Goal: Transaction & Acquisition: Purchase product/service

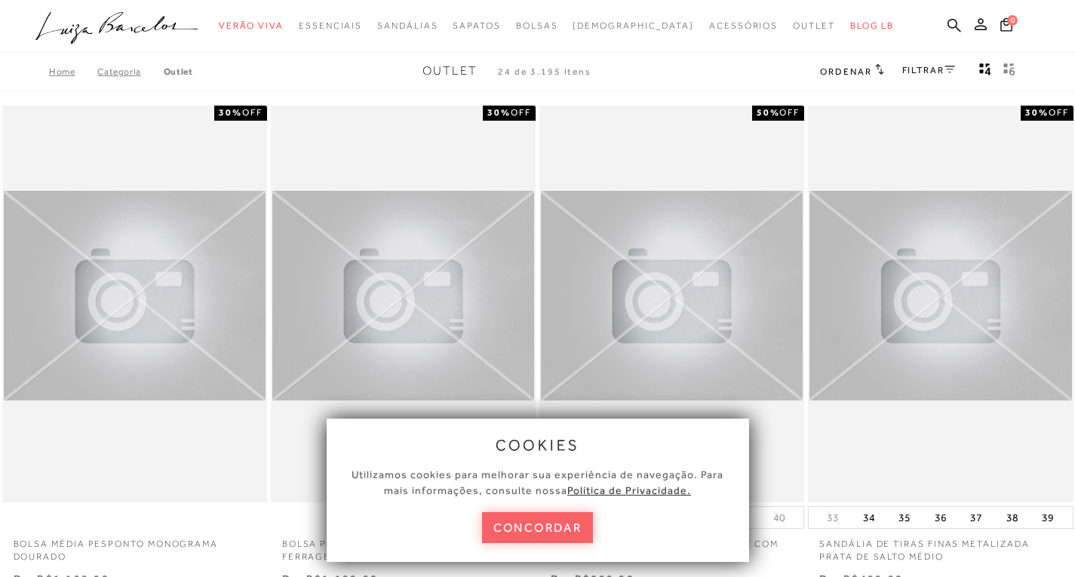
click at [877, 63] on icon at bounding box center [879, 68] width 9 height 11
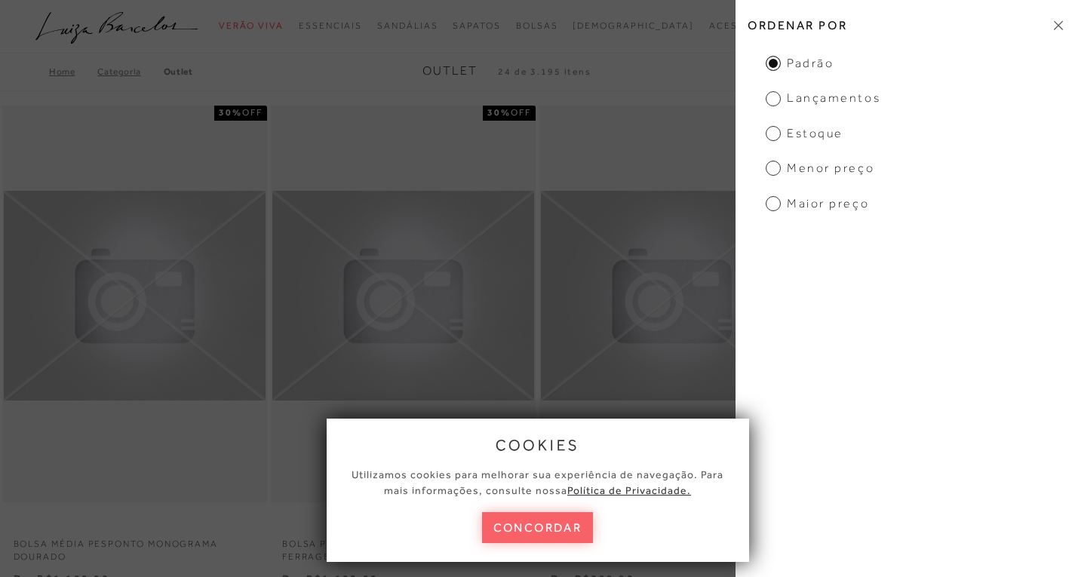
click at [774, 159] on ul "Padrão Lançamentos [GEOGRAPHIC_DATA] Menor preço Maior preço" at bounding box center [906, 133] width 340 height 157
click at [774, 166] on span "Menor preço" at bounding box center [820, 168] width 109 height 17
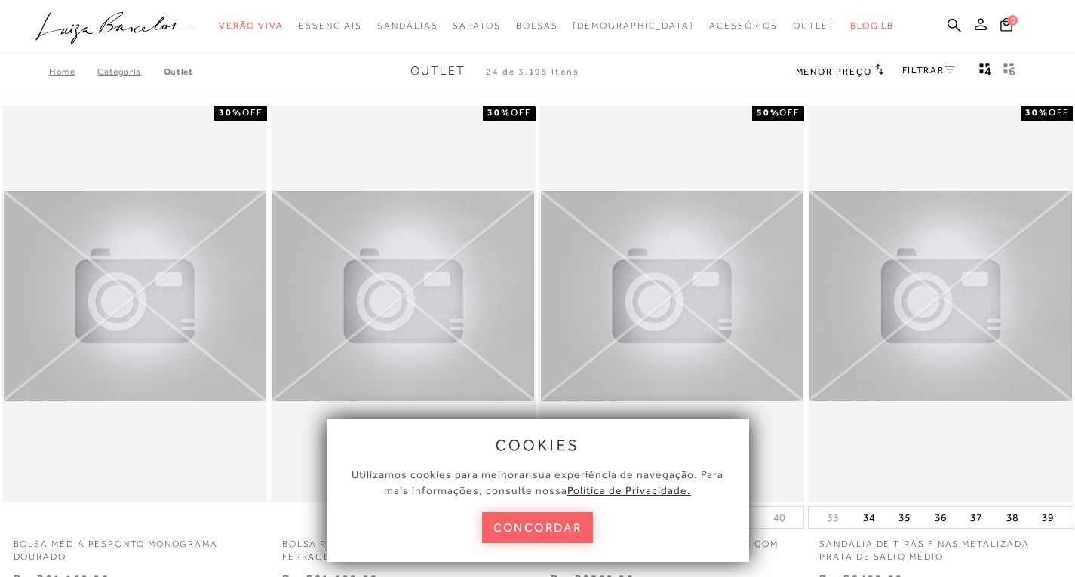
click at [919, 72] on link "FILTRAR" at bounding box center [928, 70] width 53 height 11
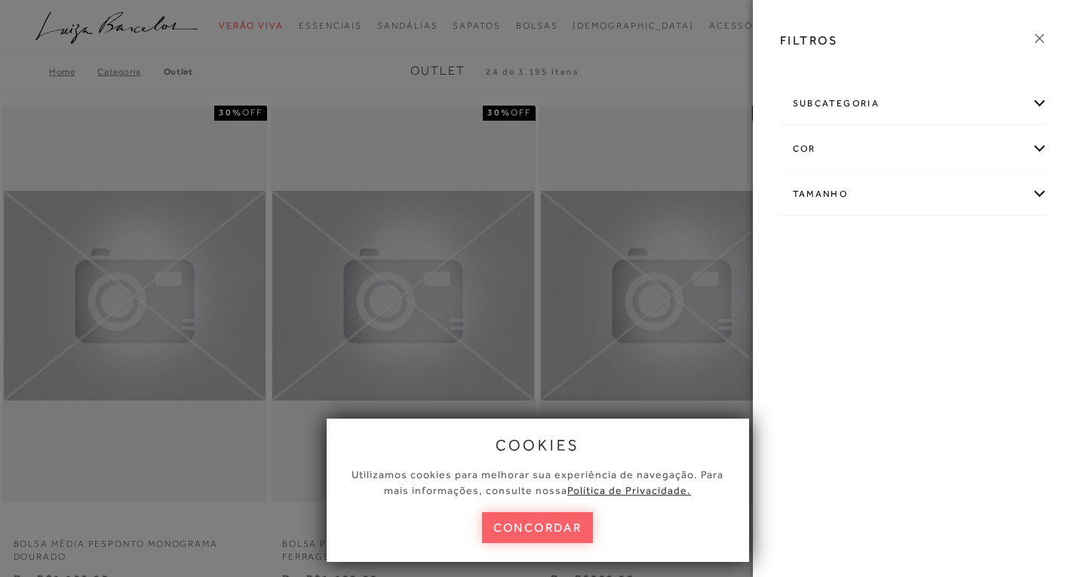
click at [925, 106] on div "subcategoria" at bounding box center [914, 104] width 267 height 40
click at [810, 149] on span "Bolsas" at bounding box center [806, 144] width 27 height 11
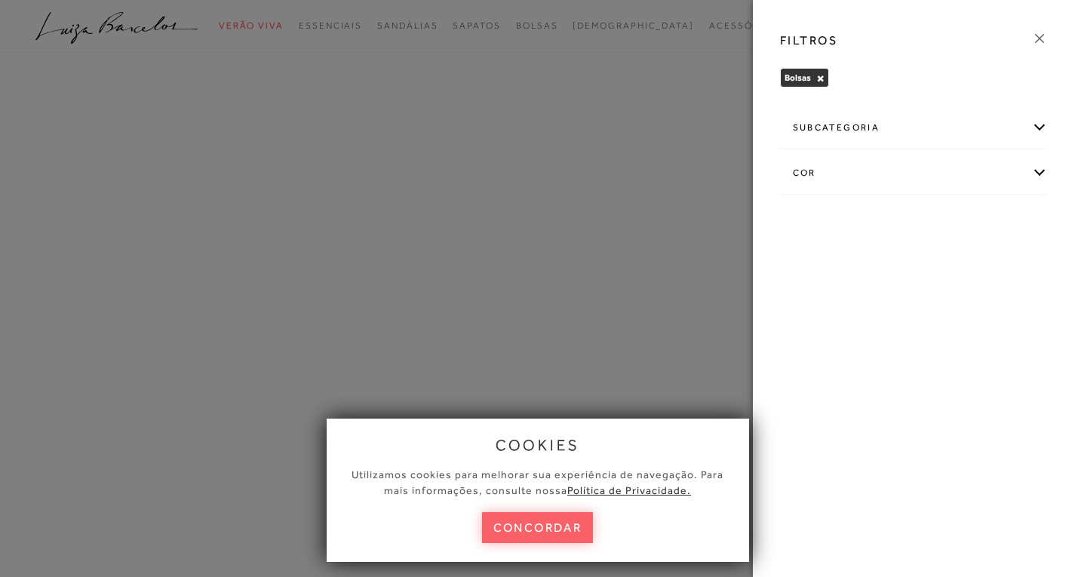
click at [1042, 38] on icon at bounding box center [1039, 38] width 17 height 17
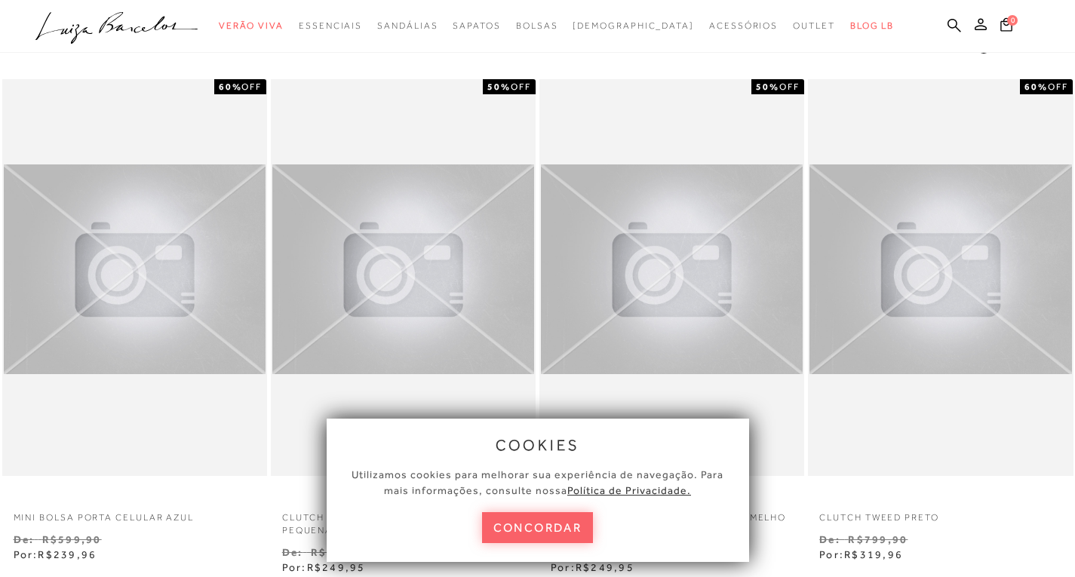
scroll to position [151, 0]
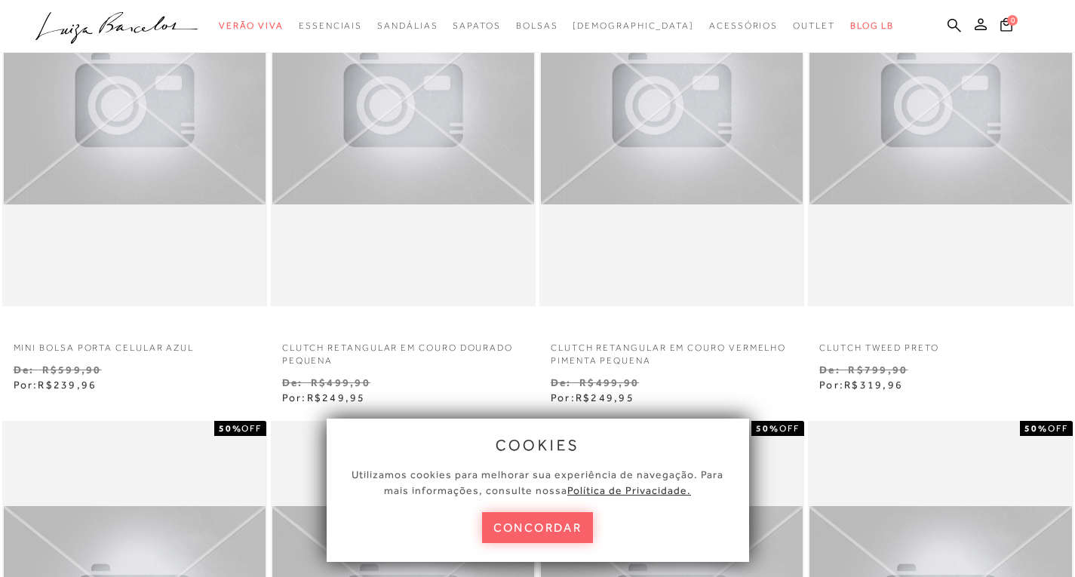
click at [152, 136] on div at bounding box center [135, 108] width 262 height 226
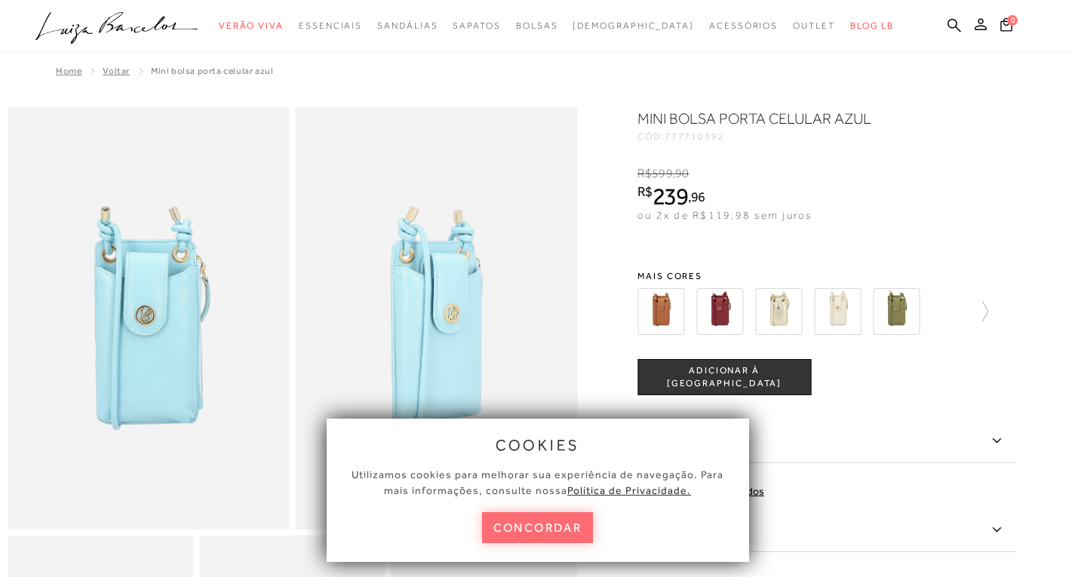
click at [547, 530] on button "concordar" at bounding box center [538, 527] width 112 height 31
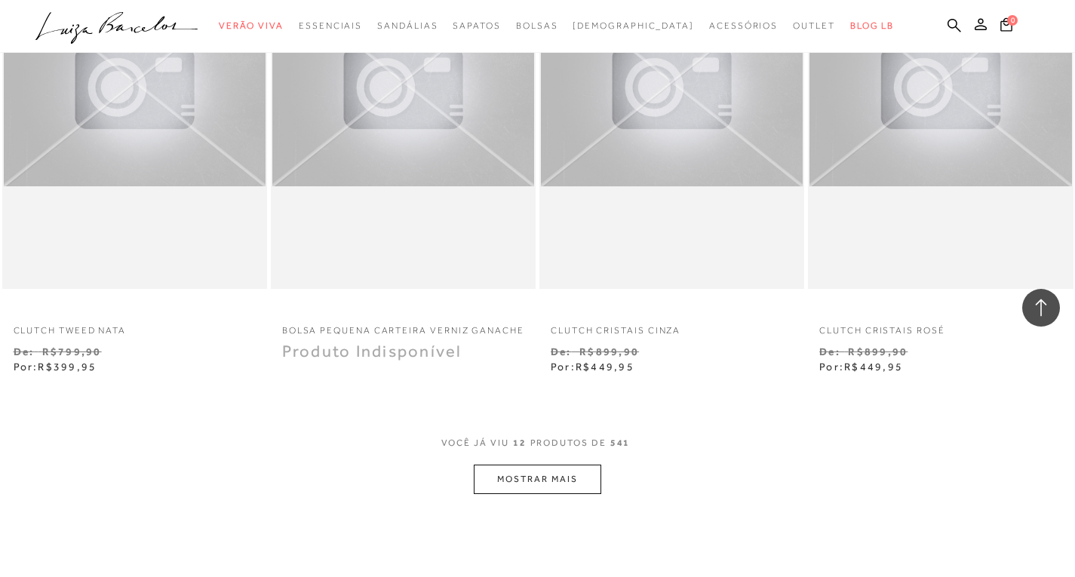
scroll to position [1283, 0]
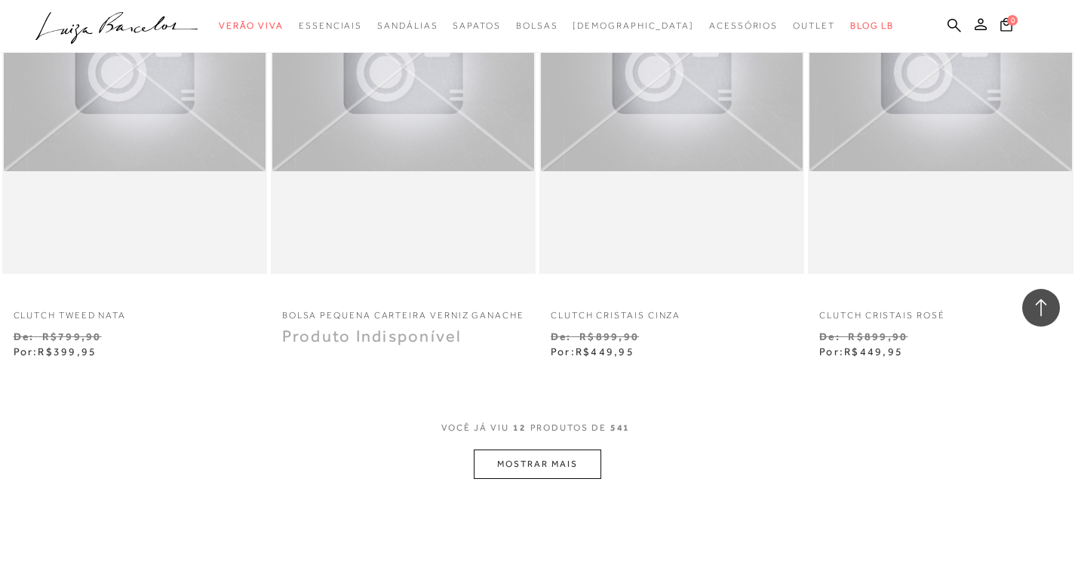
click at [536, 463] on button "MOSTRAR MAIS" at bounding box center [537, 464] width 127 height 29
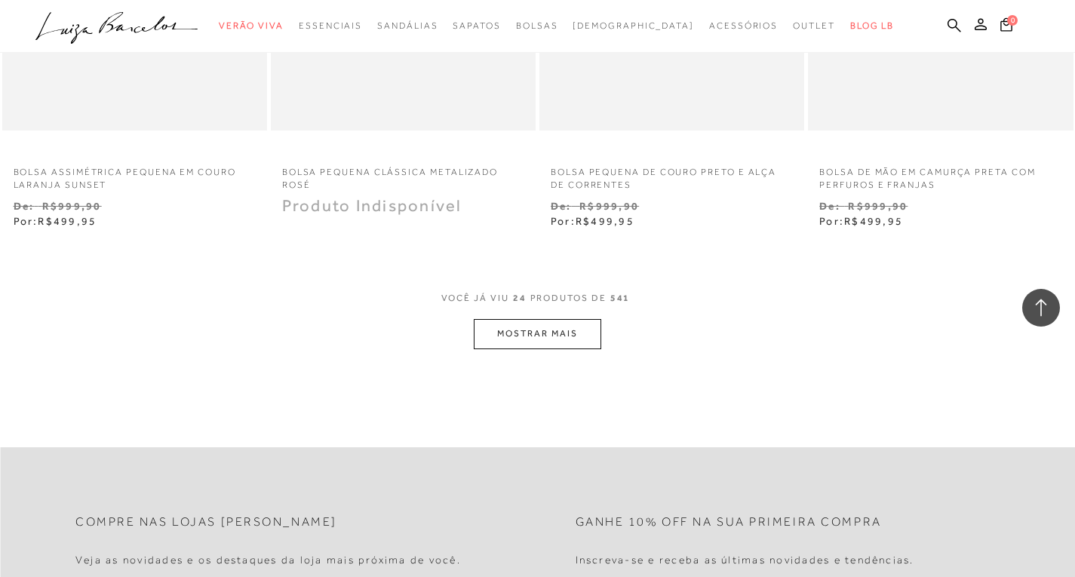
scroll to position [3320, 0]
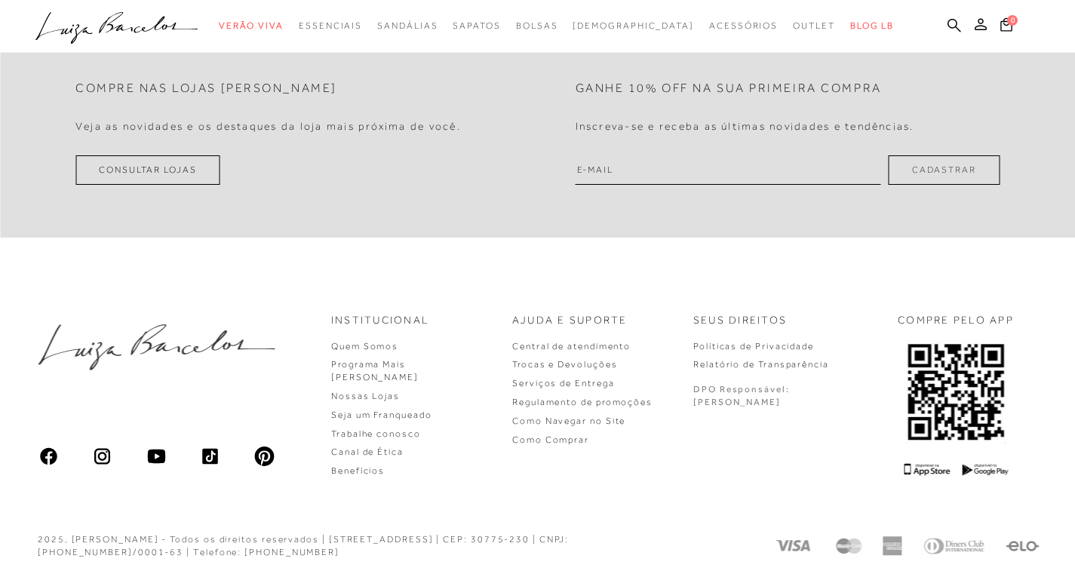
scroll to position [71, 0]
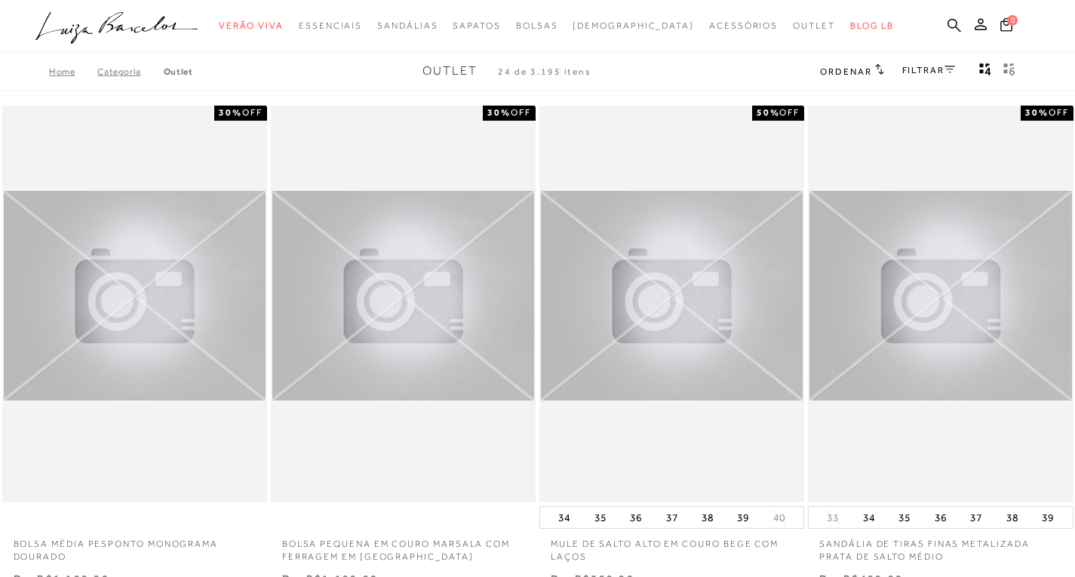
click at [875, 67] on icon at bounding box center [879, 68] width 9 height 11
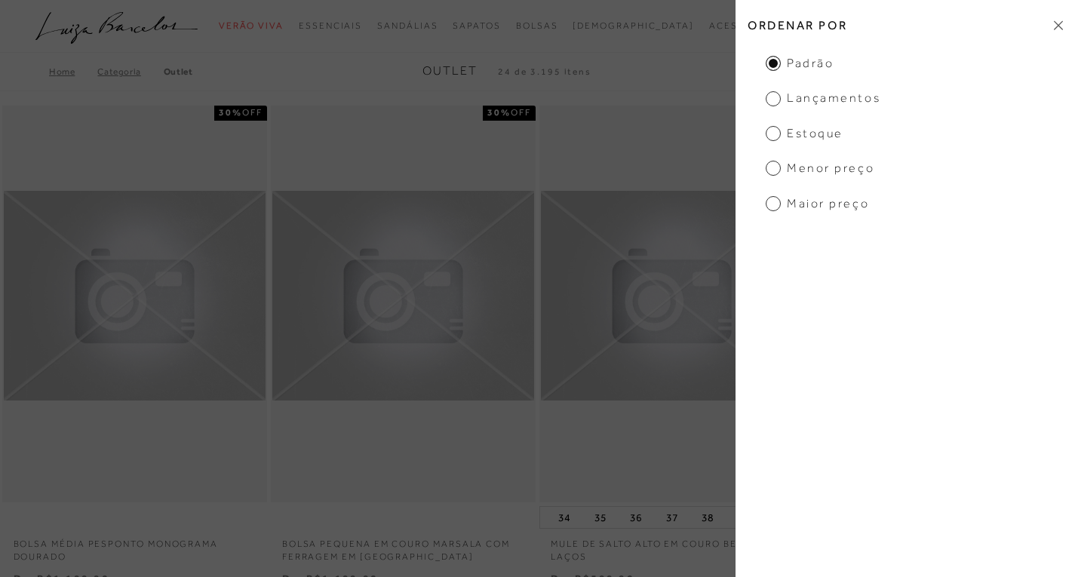
click at [768, 164] on span "Menor preço" at bounding box center [820, 168] width 109 height 17
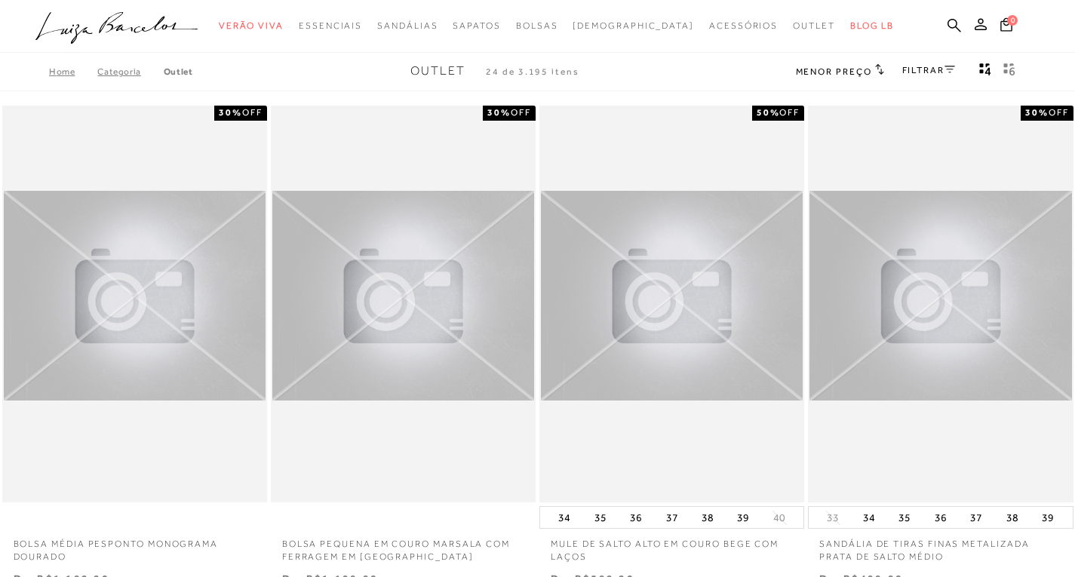
click at [951, 77] on div "FILTRAR" at bounding box center [928, 72] width 53 height 20
click at [950, 75] on div "FILTRAR" at bounding box center [928, 72] width 53 height 20
click at [950, 70] on icon at bounding box center [950, 70] width 11 height 8
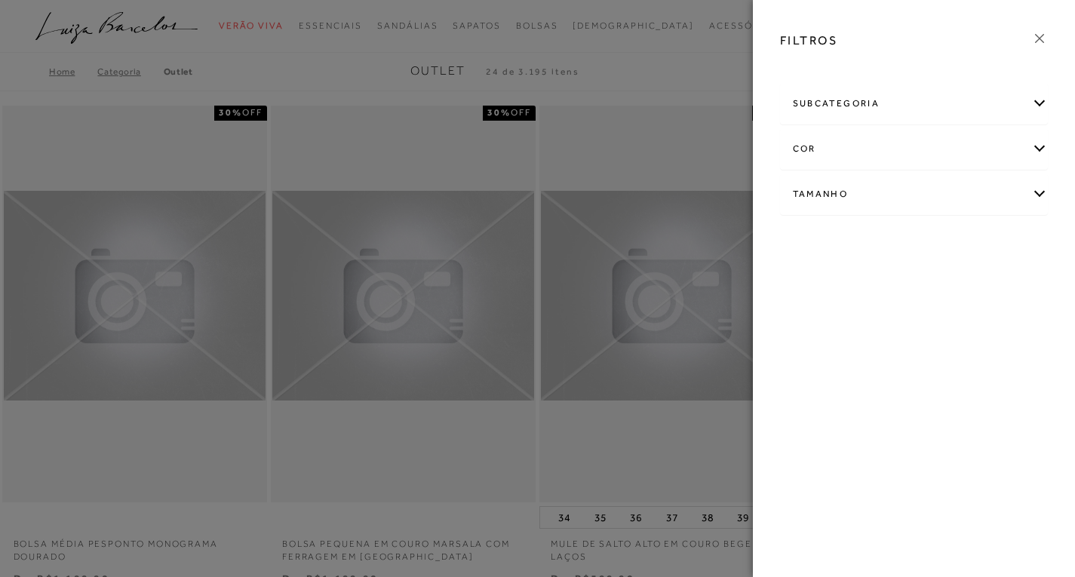
click at [915, 117] on div "subcategoria" at bounding box center [914, 104] width 267 height 40
click at [806, 146] on span "Bolsas" at bounding box center [806, 144] width 27 height 11
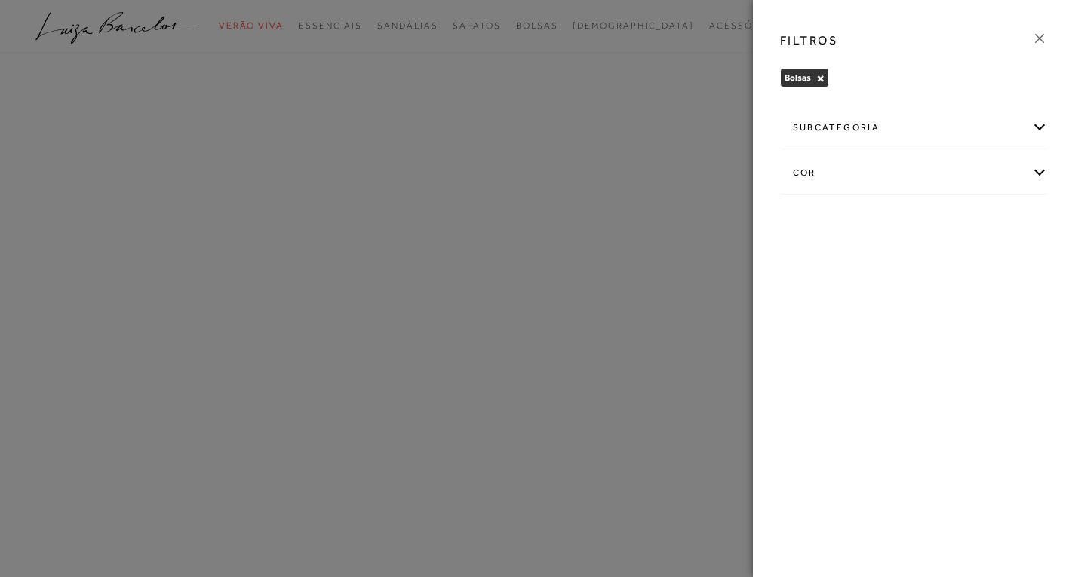
click at [1044, 45] on icon at bounding box center [1039, 38] width 17 height 17
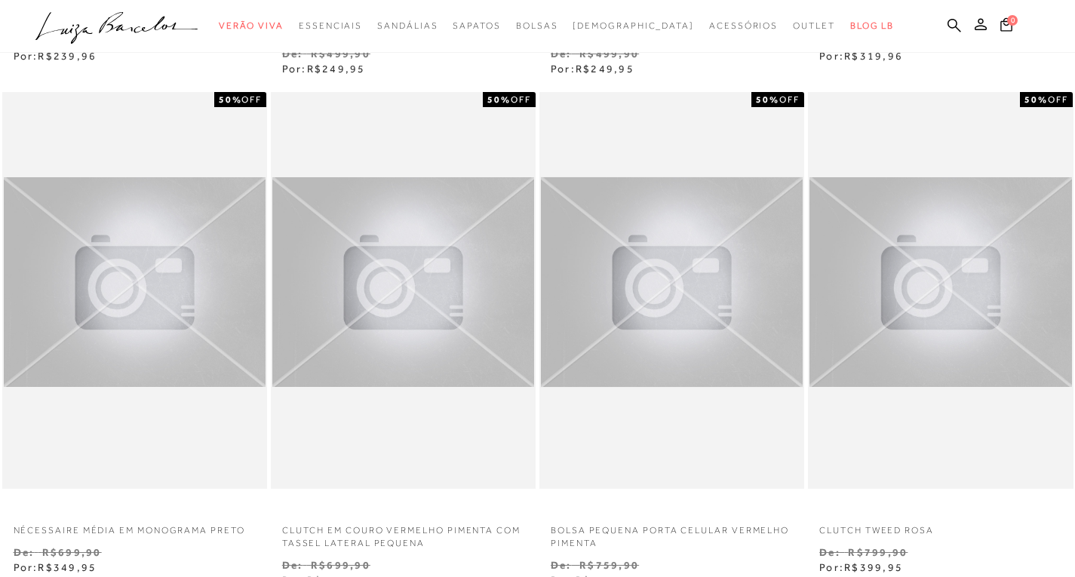
scroll to position [679, 0]
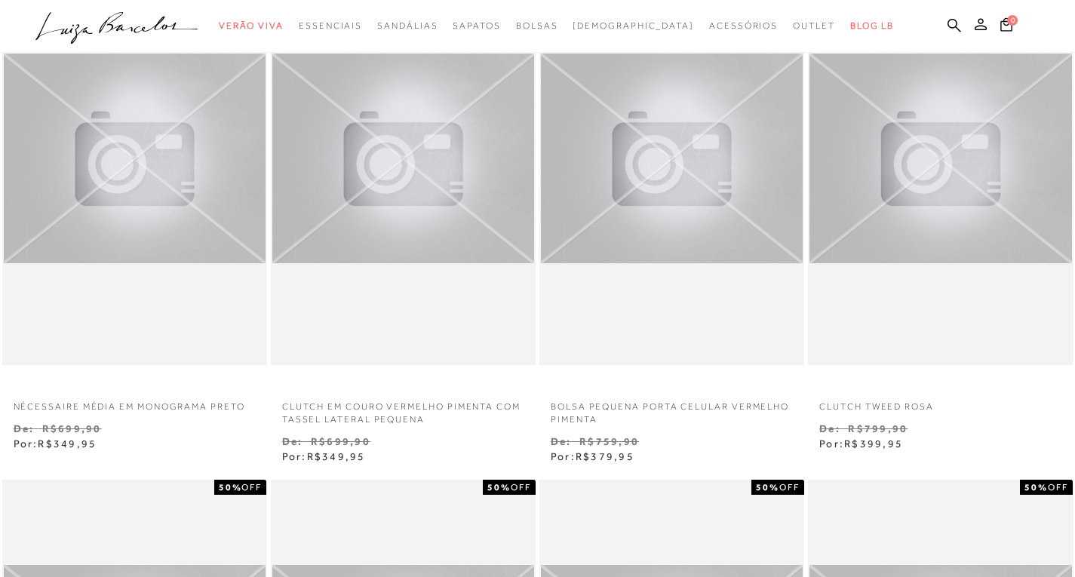
click at [714, 203] on div at bounding box center [672, 167] width 262 height 226
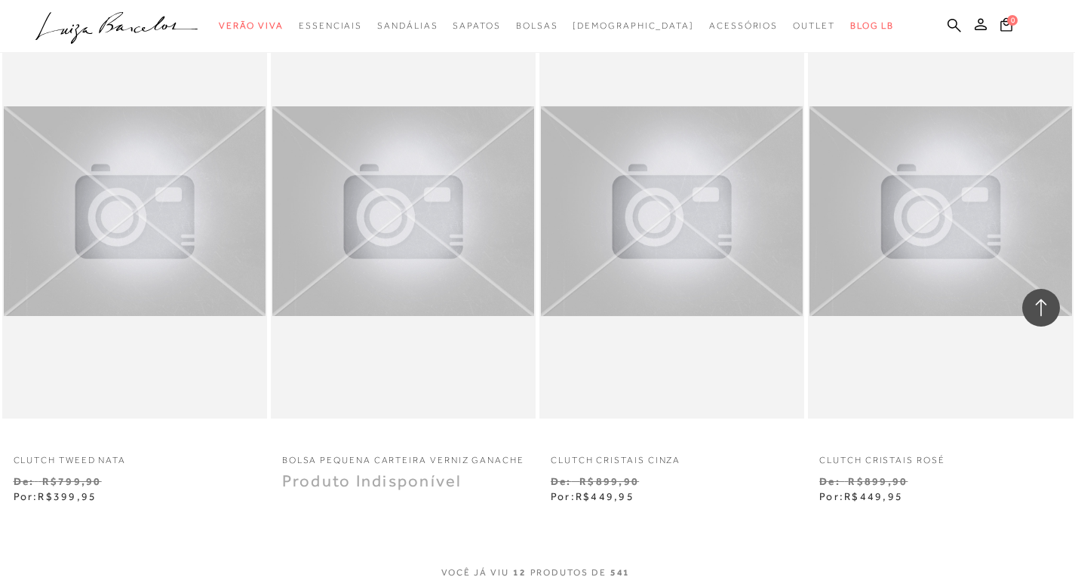
scroll to position [1358, 0]
